Goal: Navigation & Orientation: Understand site structure

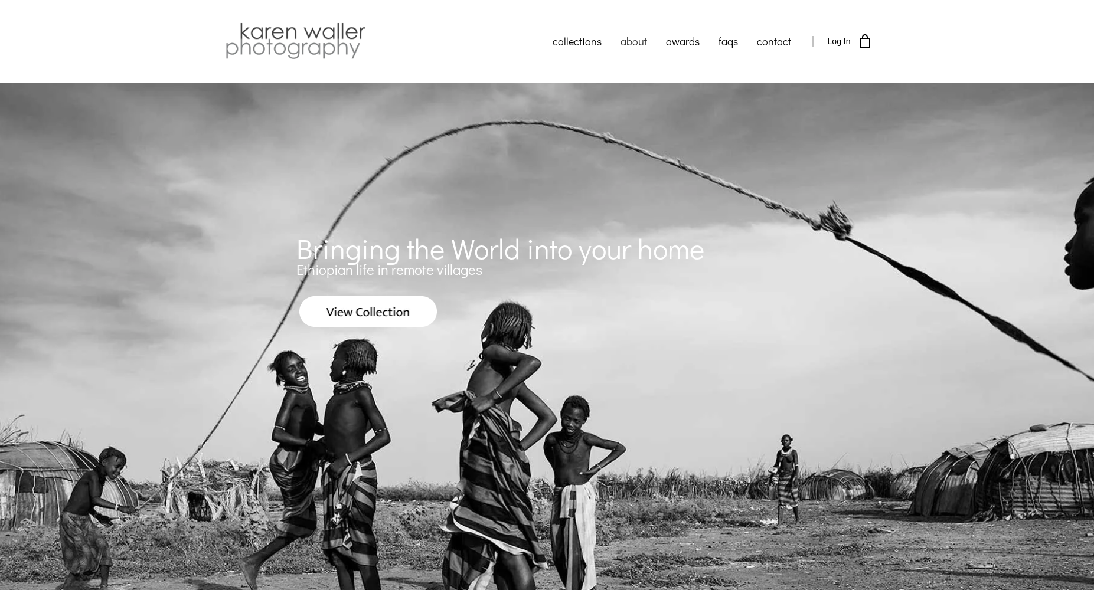
click at [631, 43] on link "about" at bounding box center [633, 42] width 45 height 30
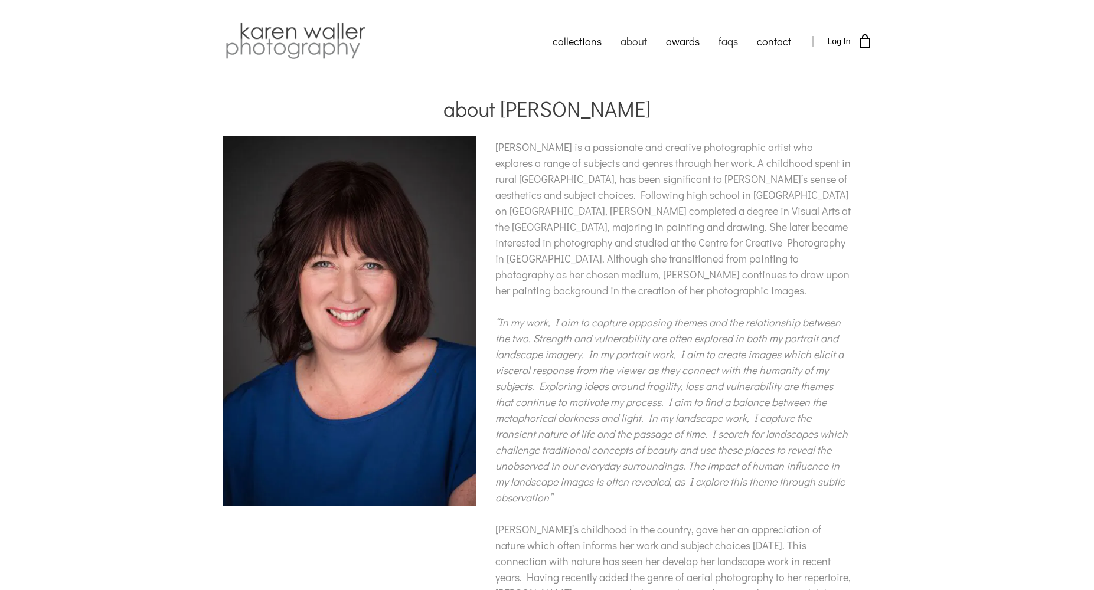
click at [724, 41] on link "faqs" at bounding box center [728, 42] width 38 height 30
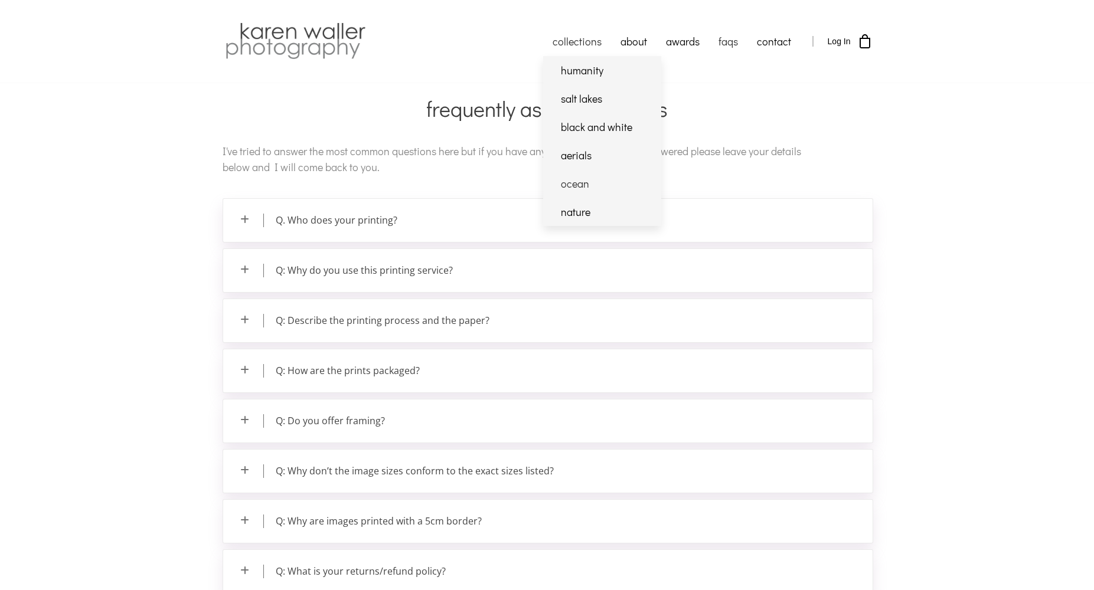
click at [579, 185] on link "ocean" at bounding box center [602, 183] width 118 height 28
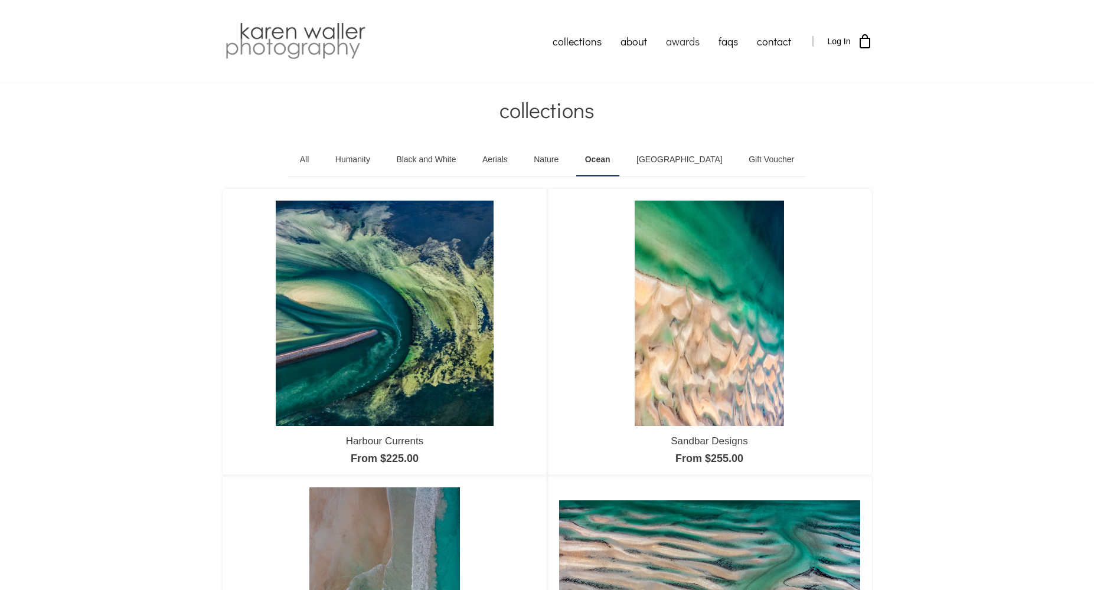
click at [685, 42] on link "awards" at bounding box center [682, 42] width 53 height 30
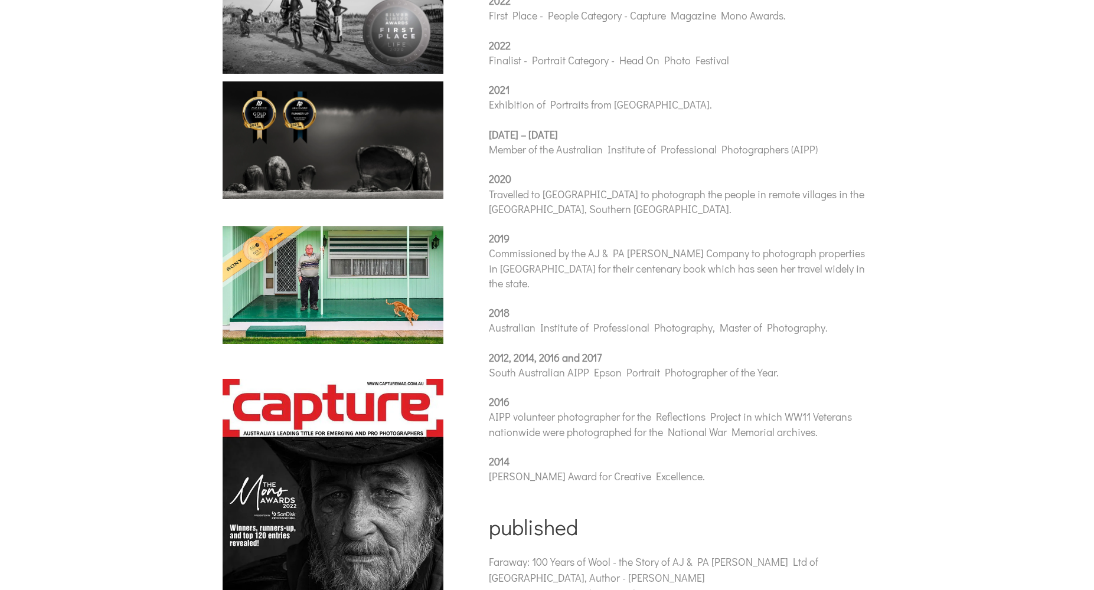
scroll to position [236, 0]
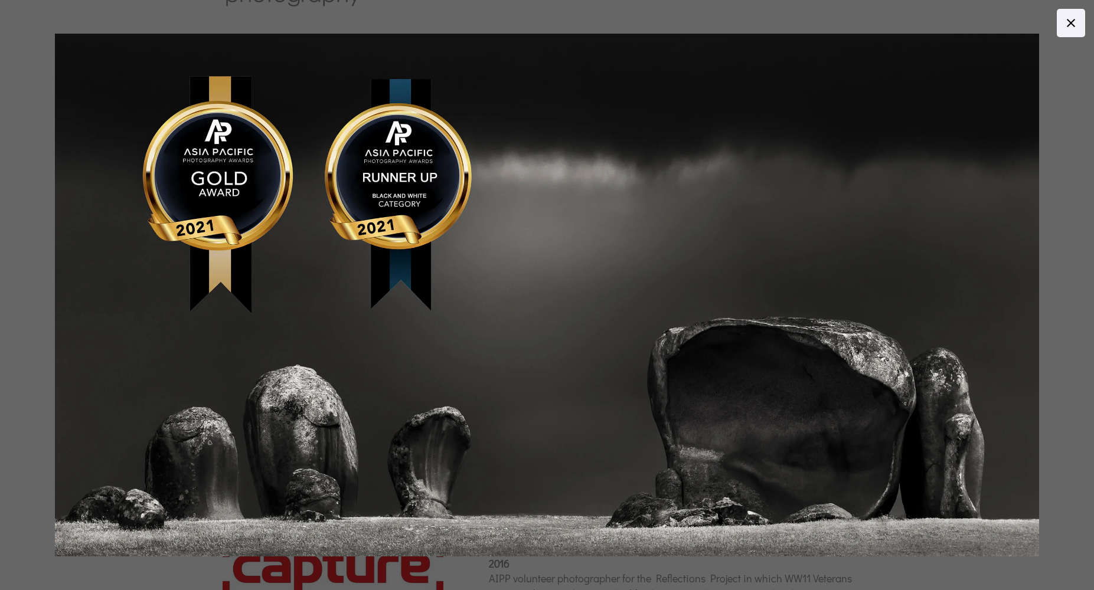
scroll to position [79, 0]
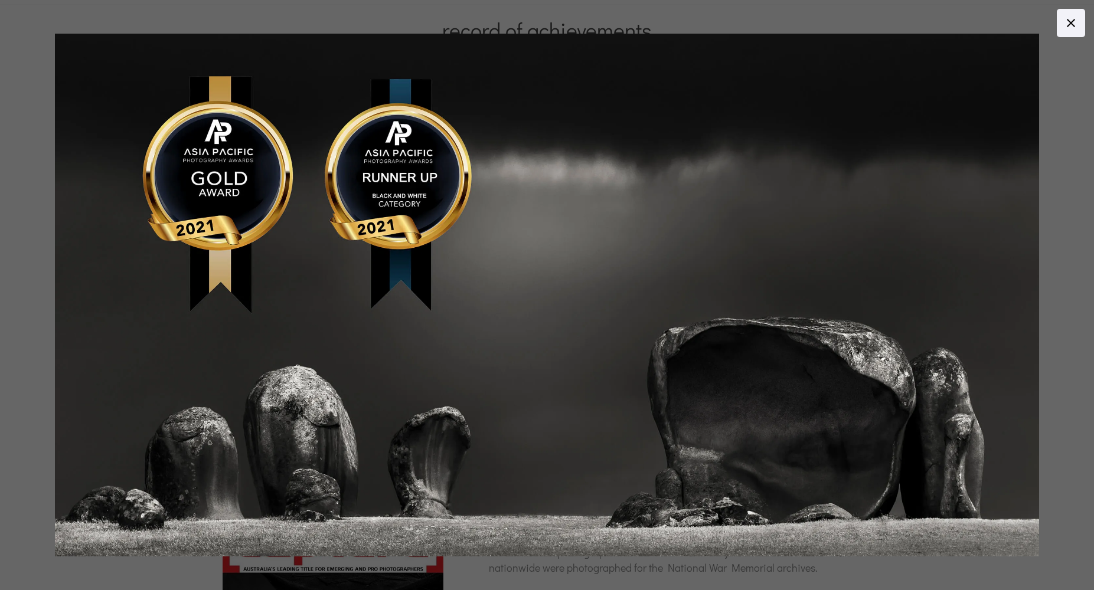
click at [1070, 21] on icon at bounding box center [1071, 23] width 14 height 14
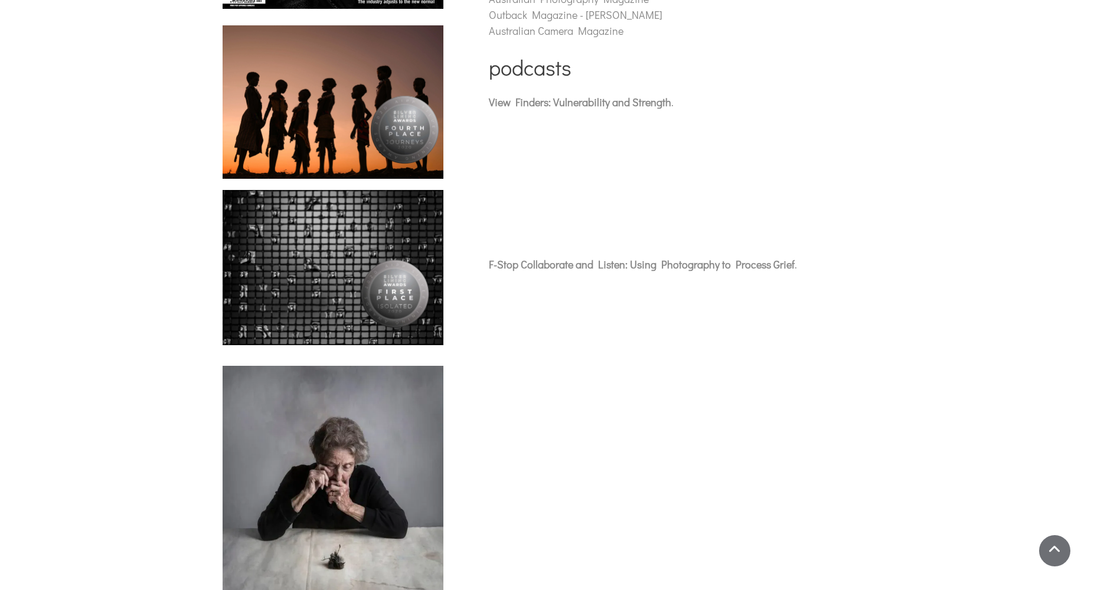
scroll to position [866, 0]
